Goal: Transaction & Acquisition: Purchase product/service

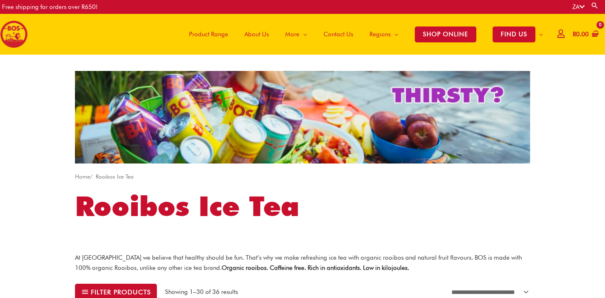
click at [561, 33] on div "R 0.00 No products in the basket. No products in the basket. Continue Shopping" at bounding box center [578, 34] width 42 height 24
click at [557, 33] on icon at bounding box center [560, 34] width 7 height 6
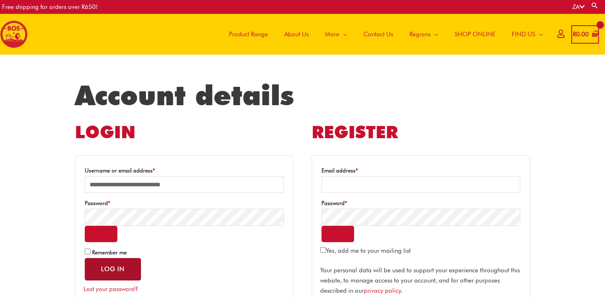
click at [114, 264] on button "Log in" at bounding box center [113, 269] width 56 height 22
click at [97, 252] on span "Remember me" at bounding box center [109, 252] width 35 height 7
click at [103, 260] on button "Log in" at bounding box center [113, 269] width 56 height 22
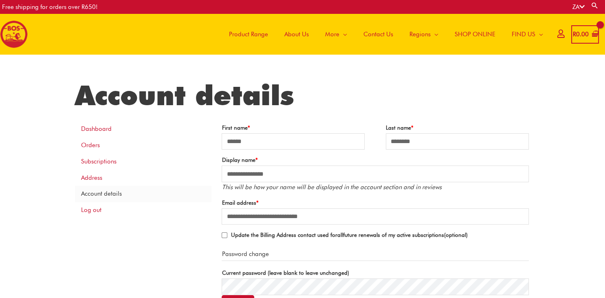
click at [232, 33] on span "Product Range" at bounding box center [248, 34] width 39 height 24
click at [459, 33] on span "SHOP ONLINE" at bounding box center [475, 34] width 41 height 24
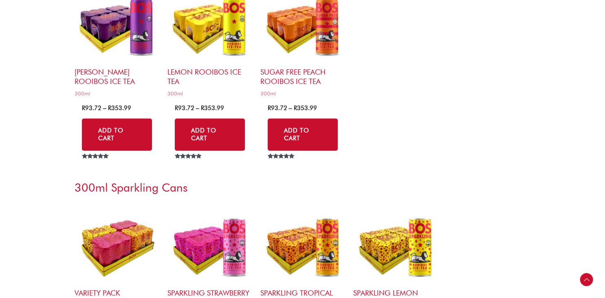
scroll to position [2323, 0]
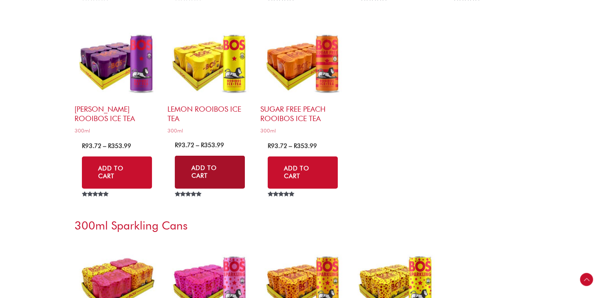
click at [214, 171] on link "Add to Cart" at bounding box center [210, 172] width 70 height 33
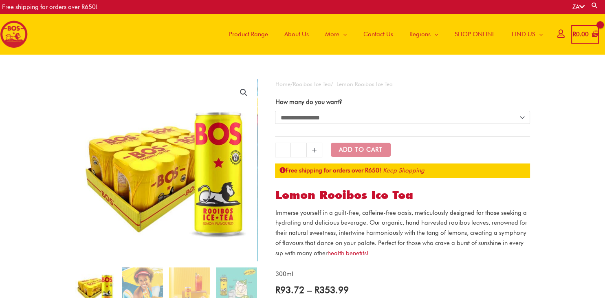
click at [275, 111] on select "**********" at bounding box center [402, 117] width 255 height 13
select select "**********"
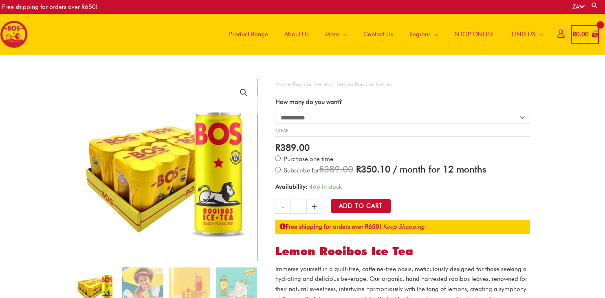
click at [307, 171] on span "Subscribe for R 389.00 Original price was: R 389.00. R 350.10 Current price is:…" at bounding box center [383, 170] width 203 height 7
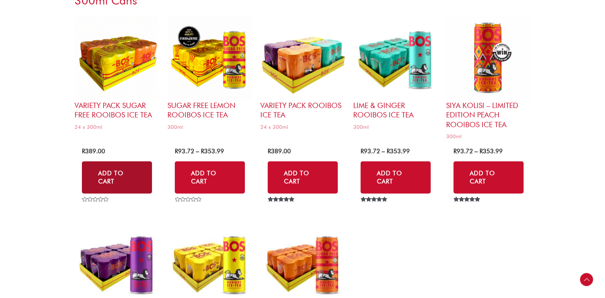
scroll to position [2108, 0]
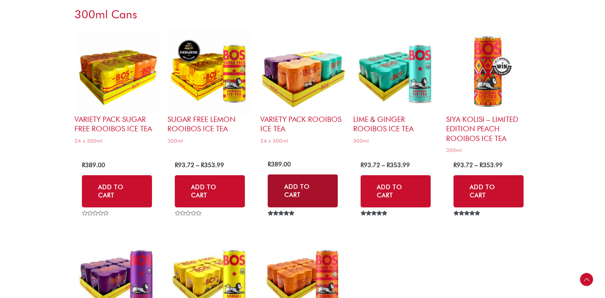
click at [292, 180] on link "Add to Cart" at bounding box center [303, 190] width 70 height 33
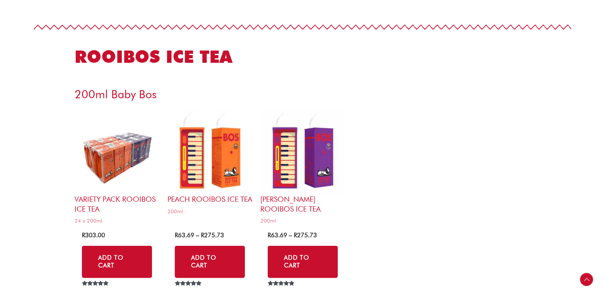
scroll to position [2064, 0]
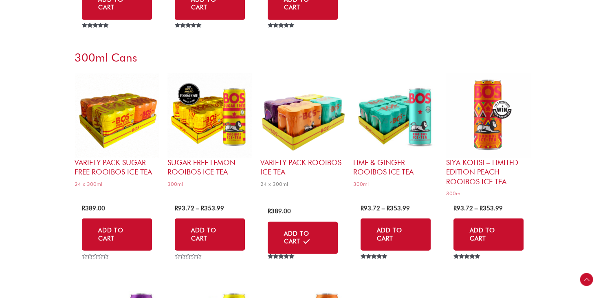
click at [291, 165] on h2 "Variety Pack Rooibos Ice Tea" at bounding box center [302, 167] width 85 height 19
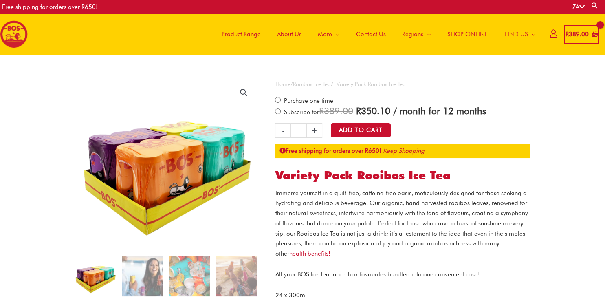
click at [285, 111] on span "Subscribe for R 389.00 Original price was: R 389.00. R 350.10 Current price is:…" at bounding box center [383, 111] width 203 height 7
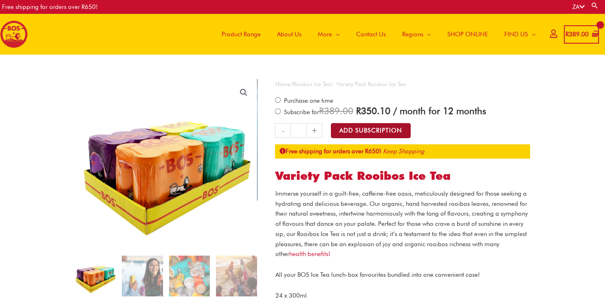
click at [374, 127] on button "Add Subscription" at bounding box center [371, 130] width 80 height 15
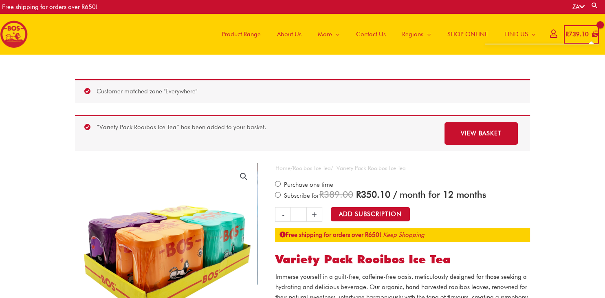
click at [570, 34] on bdi "R 739.10" at bounding box center [576, 34] width 23 height 7
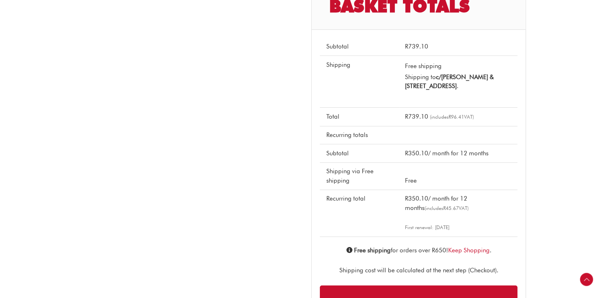
scroll to position [344, 0]
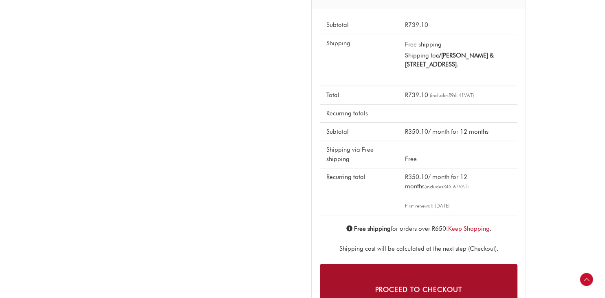
click at [398, 280] on link "Proceed to checkout" at bounding box center [419, 284] width 198 height 40
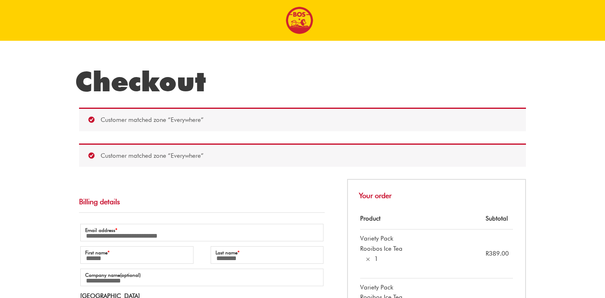
select select "**"
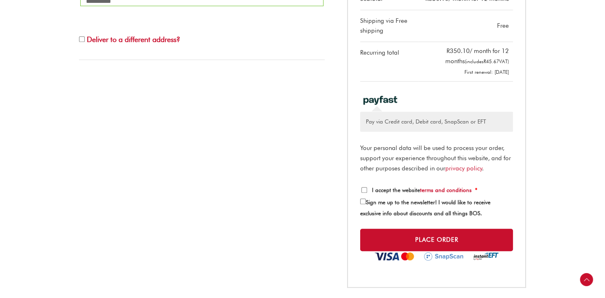
scroll to position [411, 0]
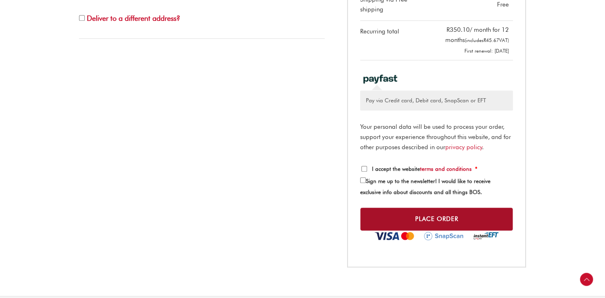
click at [414, 225] on button "Place Order" at bounding box center [436, 218] width 153 height 23
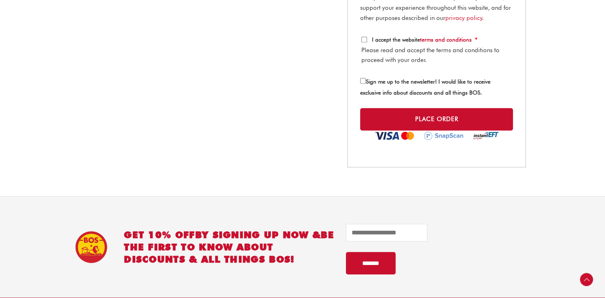
scroll to position [454, 0]
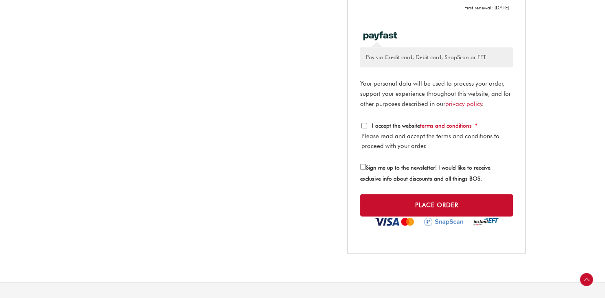
click at [361, 133] on p "I accept the website terms and conditions * Please read and accept the terms an…" at bounding box center [436, 141] width 153 height 44
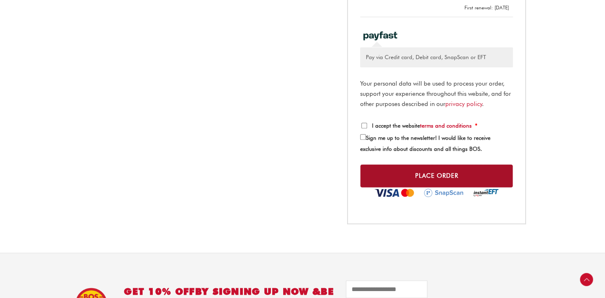
click at [395, 178] on button "Place Order" at bounding box center [436, 175] width 153 height 23
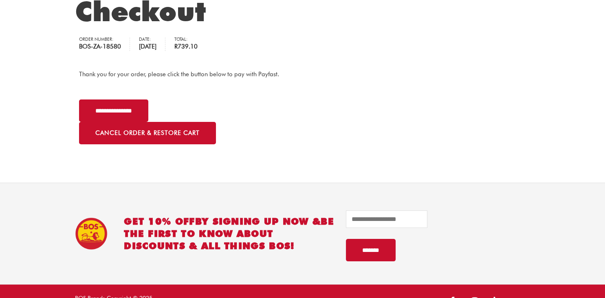
scroll to position [86, 0]
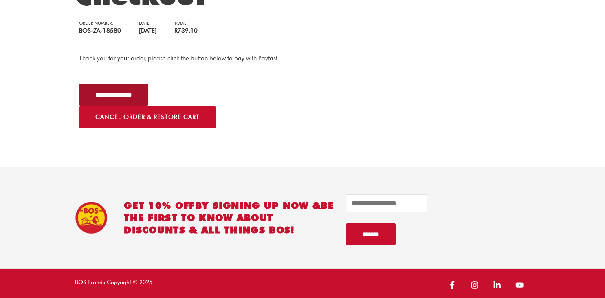
click at [112, 94] on input "**********" at bounding box center [113, 95] width 69 height 22
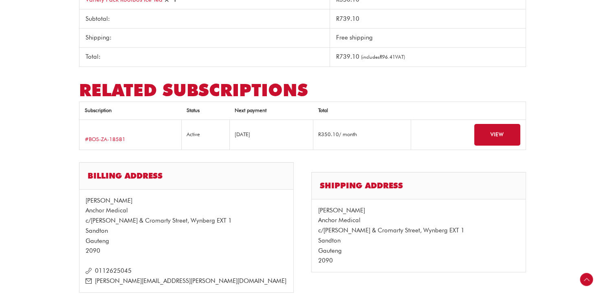
scroll to position [246, 0]
